Goal: Task Accomplishment & Management: Manage account settings

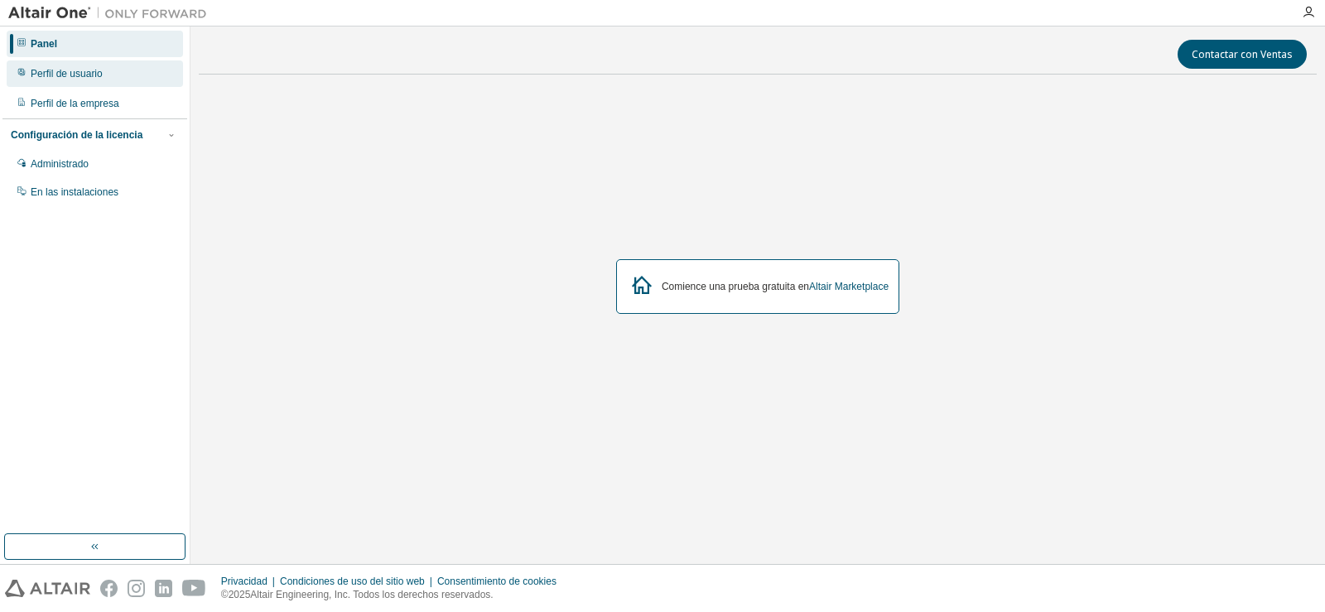
click at [90, 85] on div "Perfil de usuario" at bounding box center [95, 73] width 176 height 27
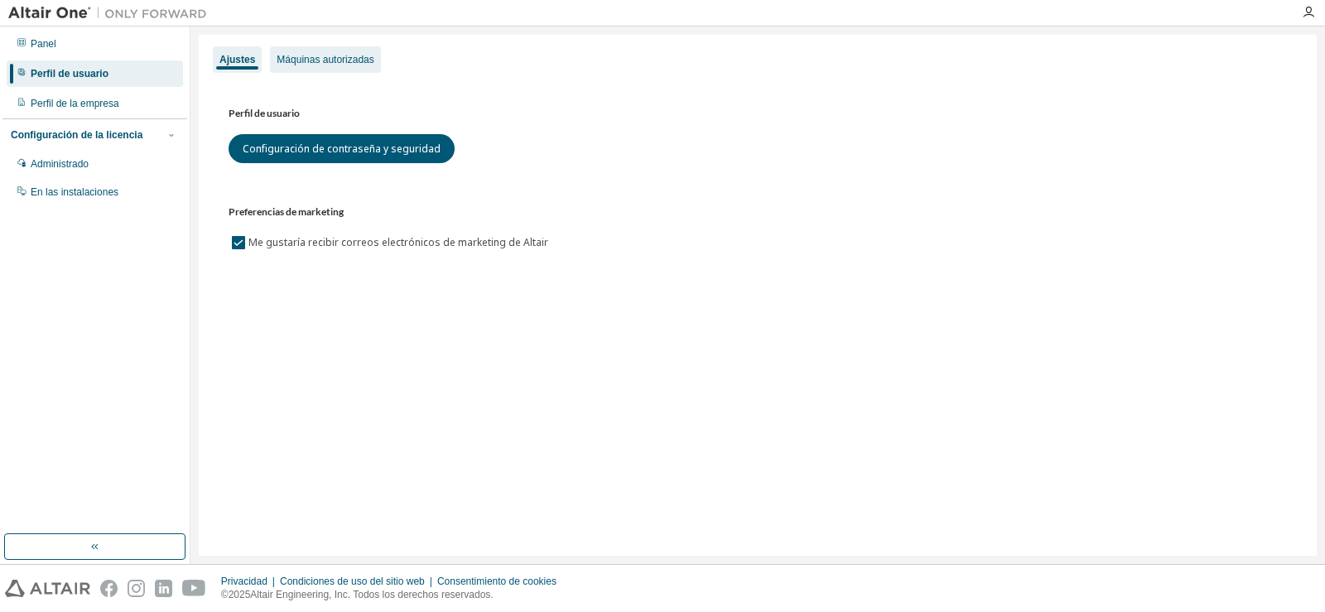
click at [306, 68] on div "Máquinas autorizadas" at bounding box center [325, 59] width 110 height 27
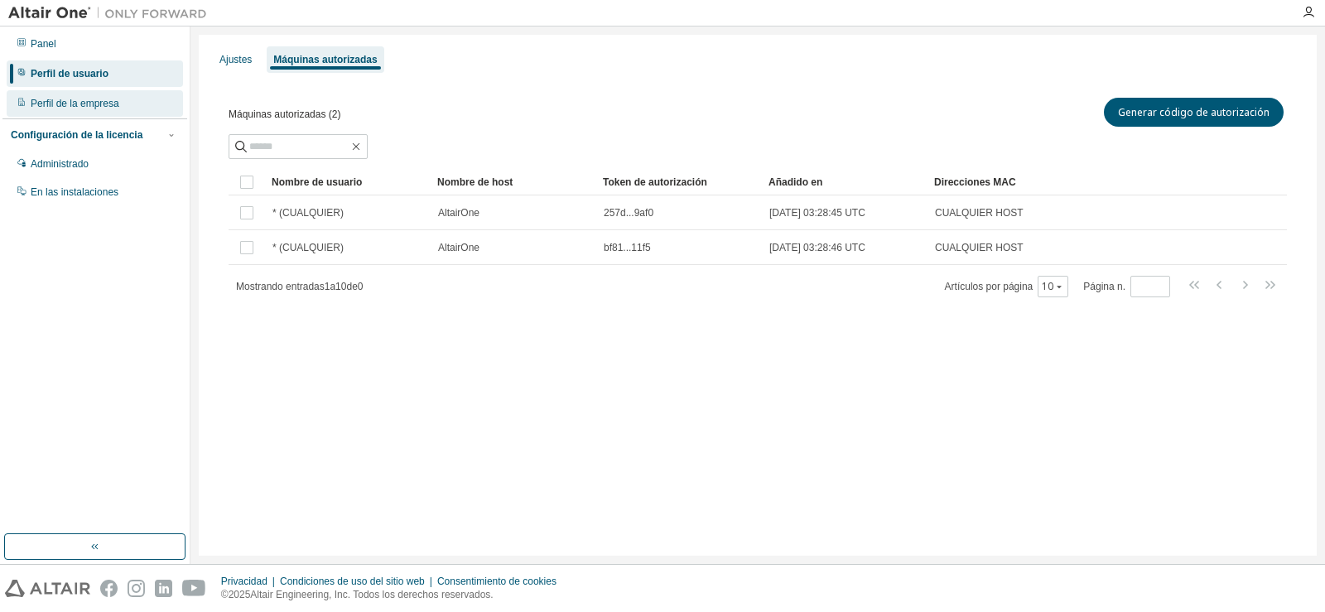
click at [118, 111] on div "Perfil de la empresa" at bounding box center [95, 103] width 176 height 27
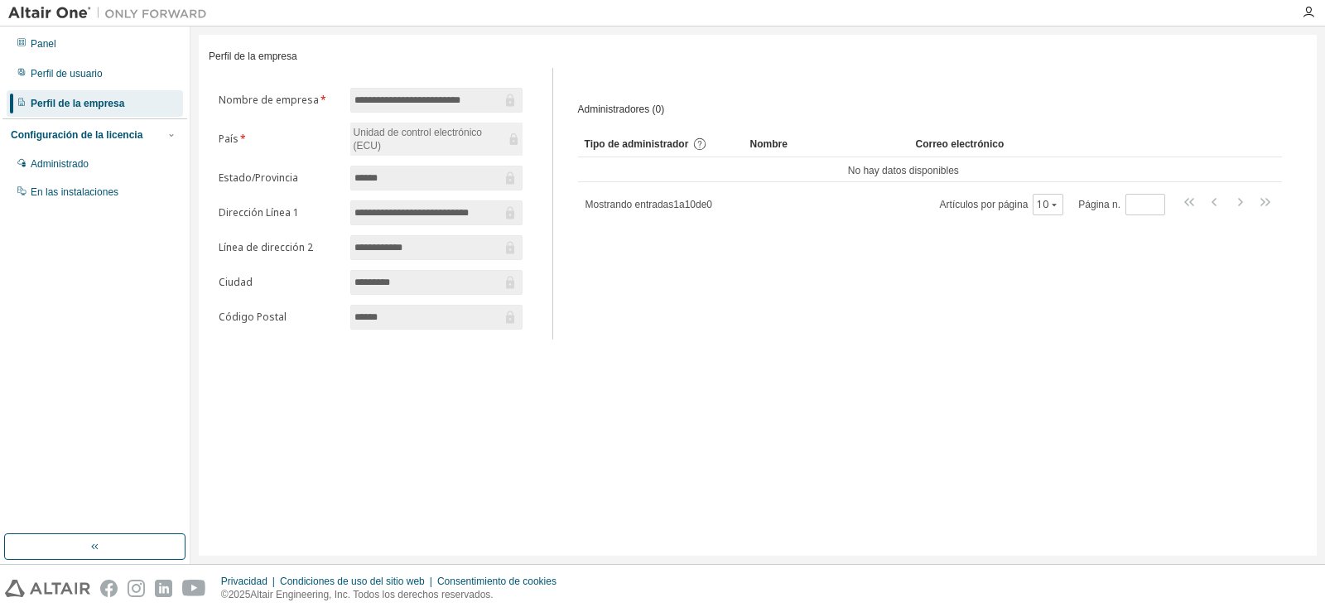
click at [656, 150] on font "Tipo de administrador" at bounding box center [637, 144] width 104 height 12
click at [642, 166] on table "Tipo de administrador Nombre Correo electrónico No hay datos disponibles" at bounding box center [930, 156] width 705 height 51
click at [675, 150] on font "Tipo de administrador" at bounding box center [637, 144] width 104 height 12
click at [140, 142] on div "Configuración de la licencia" at bounding box center [95, 135] width 168 height 15
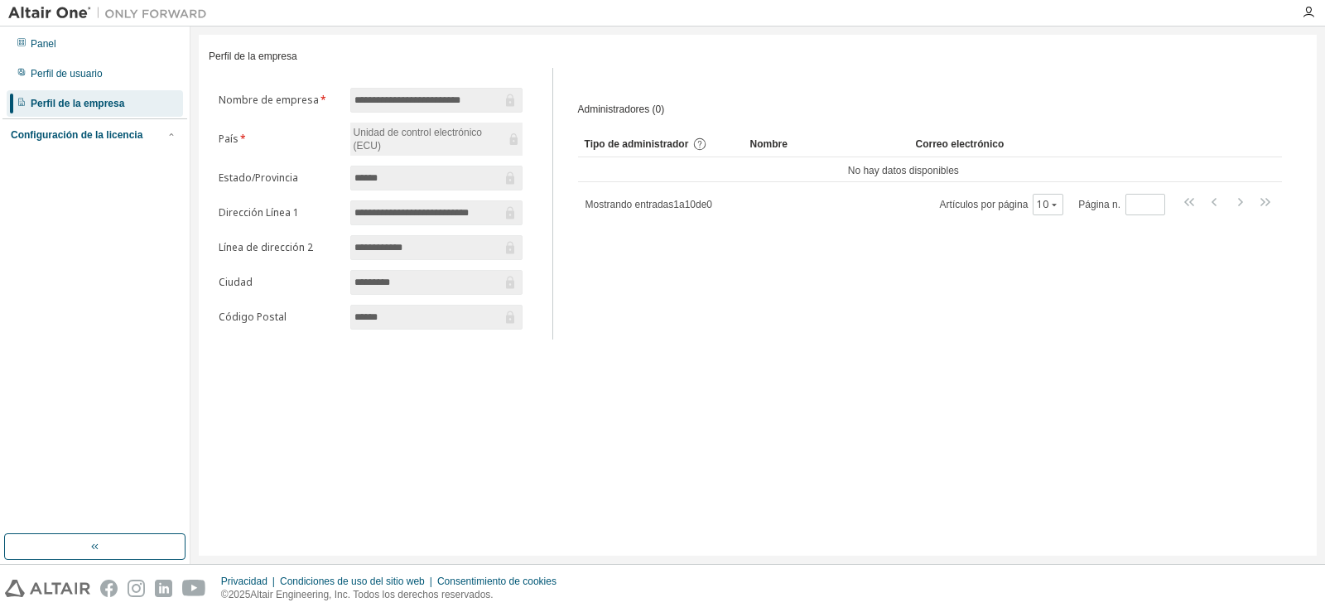
click at [140, 142] on div "Configuración de la licencia" at bounding box center [95, 135] width 168 height 15
click at [117, 157] on div "Administrado" at bounding box center [95, 164] width 176 height 27
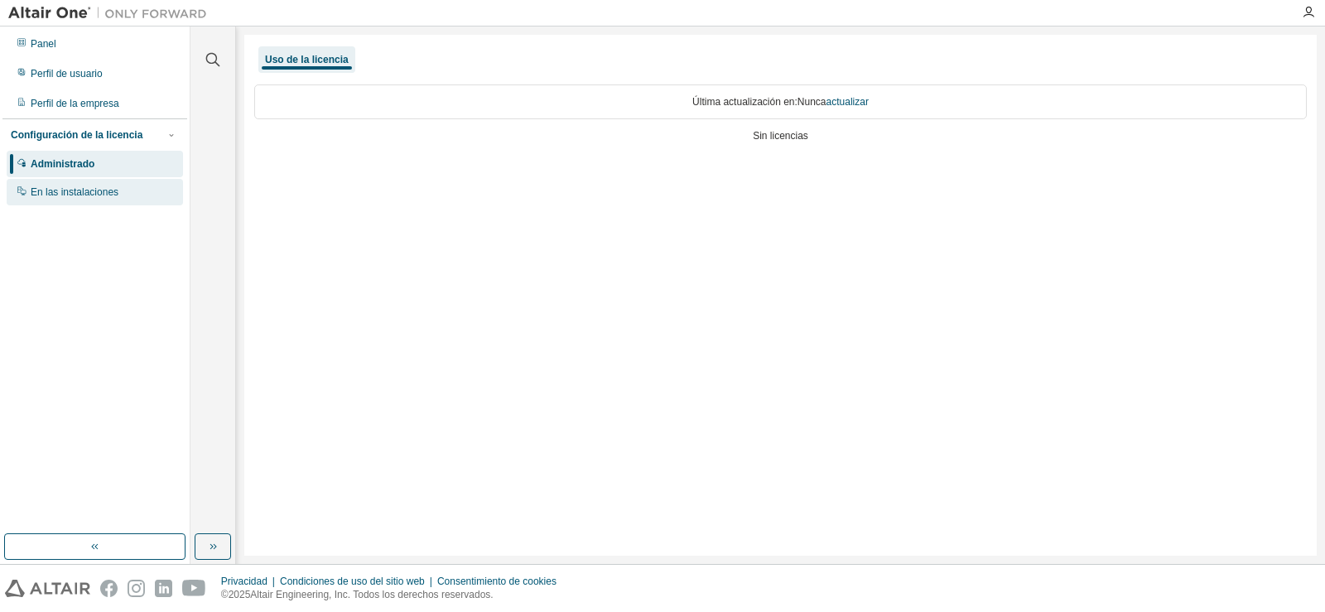
click at [108, 185] on div "En las instalaciones" at bounding box center [95, 192] width 176 height 27
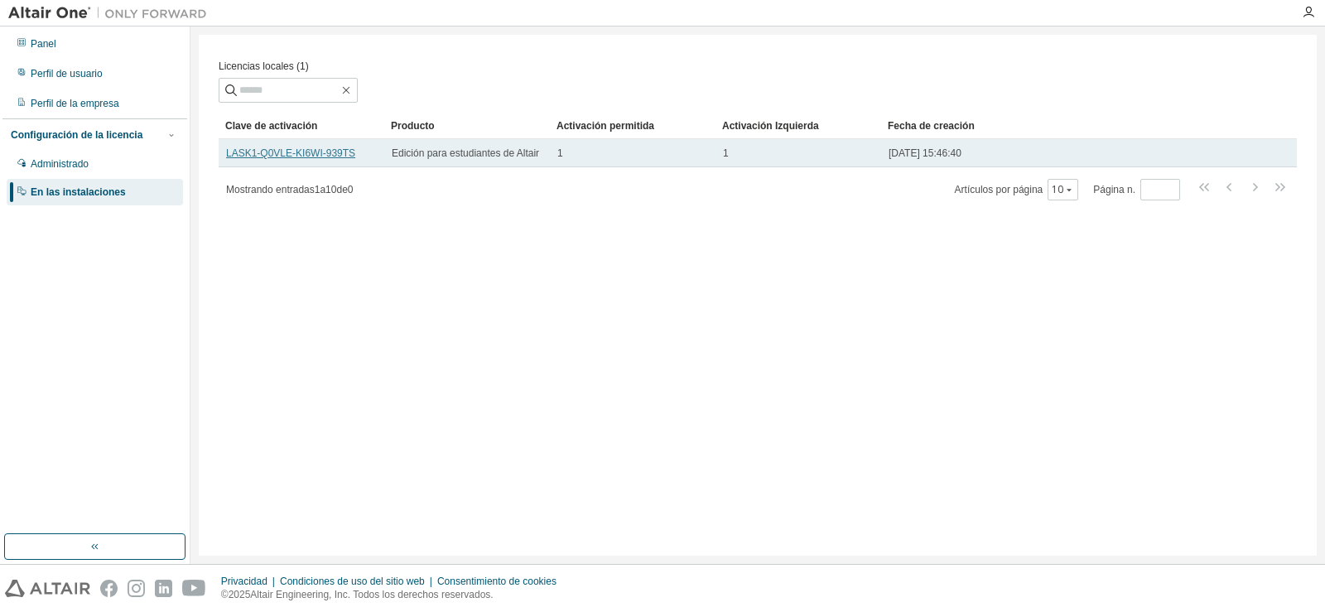
click at [279, 150] on font "LASK1-Q0VLE-KI6WI-939TS" at bounding box center [290, 153] width 129 height 12
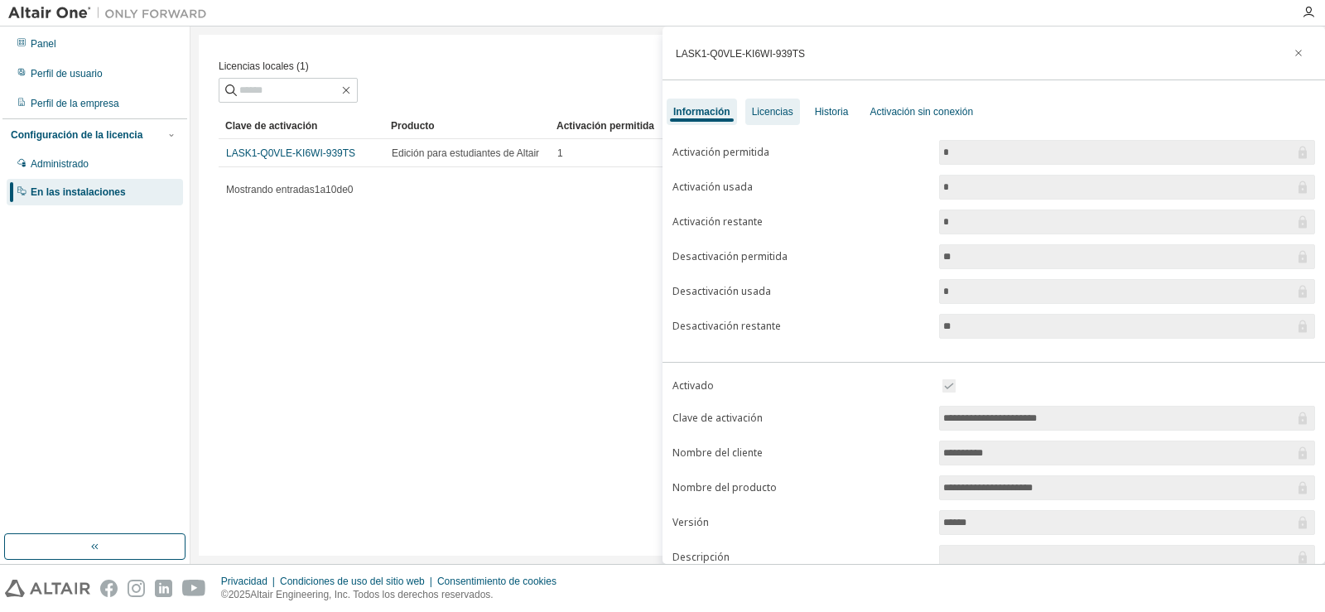
click at [773, 124] on div "Licencias" at bounding box center [772, 112] width 55 height 27
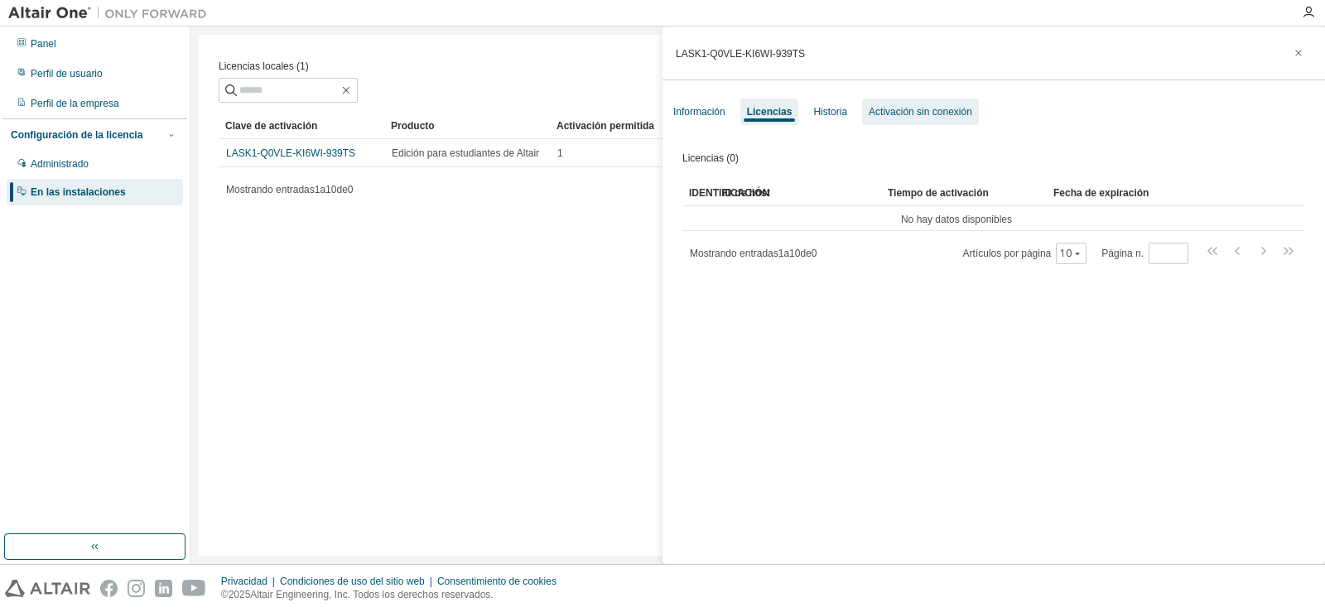
click at [881, 111] on font "Activación sin conexión" at bounding box center [921, 112] width 104 height 12
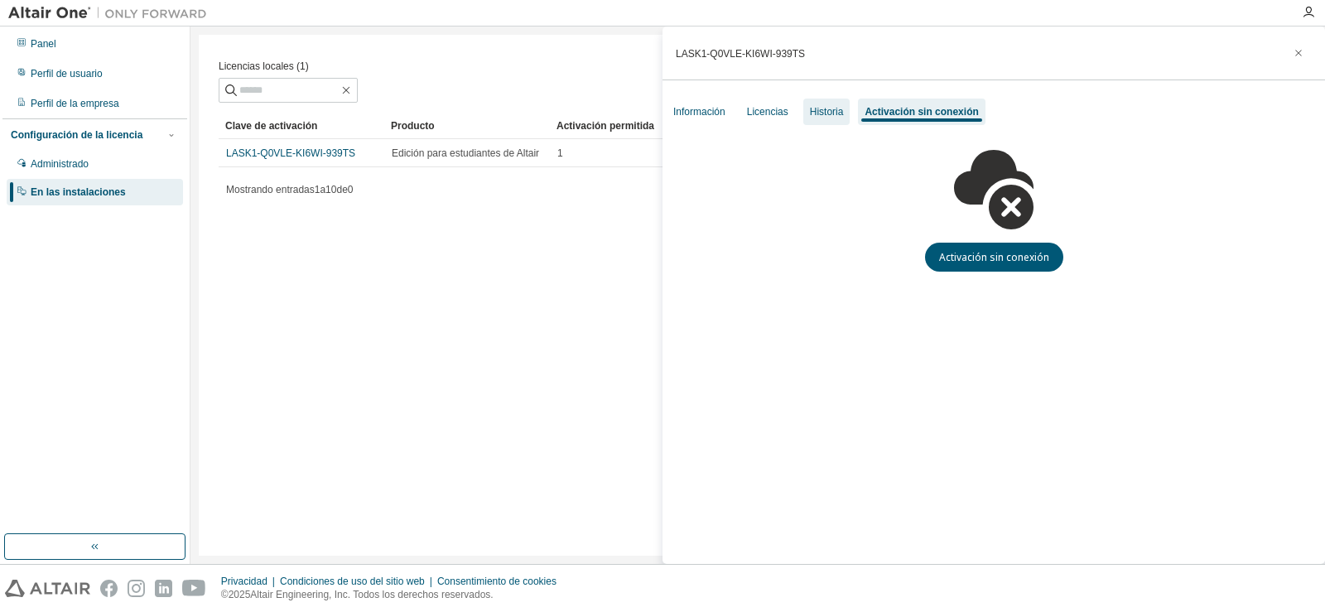
click at [820, 114] on font "Historia" at bounding box center [827, 112] width 34 height 12
